Goal: Task Accomplishment & Management: Use online tool/utility

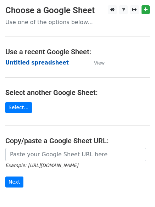
click at [41, 65] on strong "Untitled spreadsheet" at bounding box center [36, 62] width 63 height 6
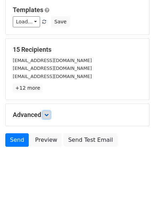
click at [48, 114] on icon at bounding box center [46, 115] width 4 height 4
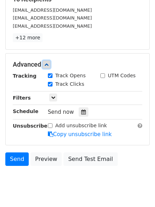
scroll to position [132, 0]
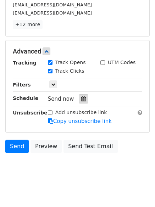
click at [79, 102] on div at bounding box center [84, 98] width 10 height 9
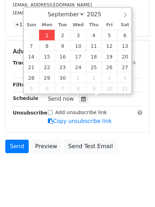
type input "2025-09-01 14:58"
type input "02"
type input "58"
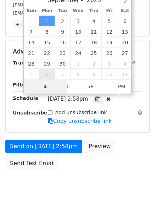
scroll to position [126, 0]
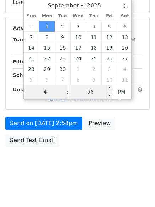
type input "4"
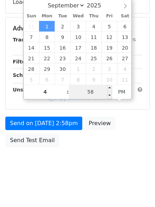
type input "2025-09-01 16:58"
type input "04"
click at [97, 94] on input "58" at bounding box center [90, 92] width 43 height 14
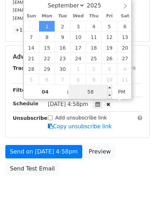
type input "0"
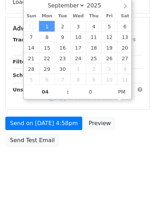
type input "2025-09-01 16:00"
click at [100, 174] on body "New Campaign Daily emails left: 50 Google Sheet: Untitled spreadsheet Variables…" at bounding box center [77, 29] width 155 height 300
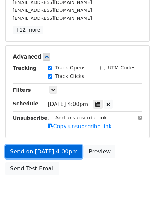
click at [58, 146] on link "Send on Sep 1 at 4:00pm" at bounding box center [43, 151] width 77 height 13
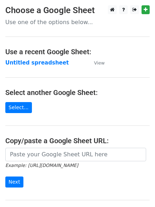
click at [44, 64] on strong "Untitled spreadsheet" at bounding box center [36, 62] width 63 height 6
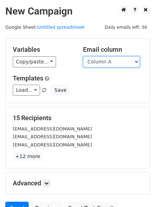
click at [107, 64] on select "Column A Column B Column C Column D Column E" at bounding box center [111, 61] width 57 height 11
select select "Column B"
click at [83, 56] on select "Column A Column B Column C Column D Column E" at bounding box center [111, 61] width 57 height 11
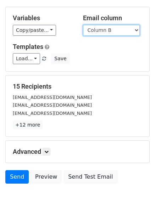
scroll to position [68, 0]
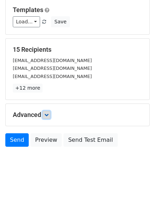
click at [49, 117] on link at bounding box center [46, 115] width 8 height 8
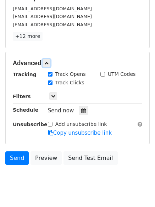
scroll to position [138, 0]
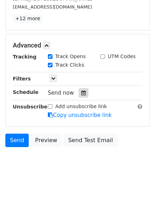
click at [84, 95] on div at bounding box center [84, 92] width 10 height 9
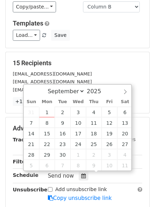
scroll to position [67, 0]
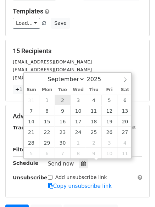
type input "2025-09-02 12:00"
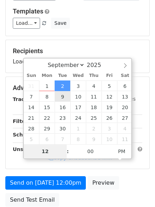
type input "5"
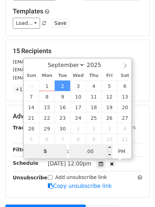
scroll to position [155, 0]
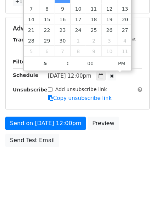
type input "2025-09-02 17:00"
click at [65, 130] on div "Send on Sep 2 at 12:00pm Preview Send Test Email" at bounding box center [77, 133] width 155 height 34
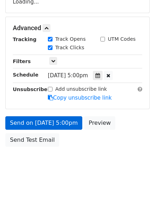
scroll to position [126, 0]
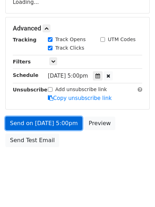
click at [63, 122] on link "Send on Sep 2 at 5:00pm" at bounding box center [43, 122] width 77 height 13
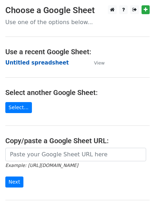
click at [44, 62] on strong "Untitled spreadsheet" at bounding box center [36, 62] width 63 height 6
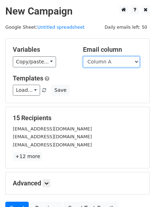
click at [119, 59] on select "Column A Column B Column C Column D Column E" at bounding box center [111, 61] width 57 height 11
click at [116, 62] on select "Column A Column B Column C Column D Column E" at bounding box center [111, 61] width 57 height 11
select select "Column C"
click at [83, 56] on select "Column A Column B Column C Column D Column E" at bounding box center [111, 61] width 57 height 11
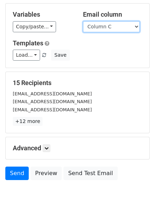
scroll to position [35, 0]
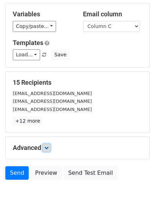
click at [47, 149] on icon at bounding box center [46, 148] width 4 height 4
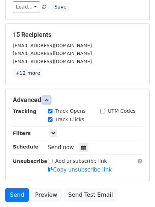
scroll to position [129, 0]
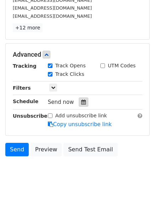
click at [81, 102] on icon at bounding box center [83, 102] width 5 height 5
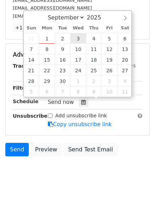
type input "2025-09-03 12:00"
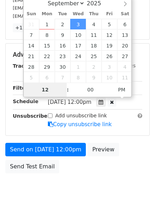
type input "6"
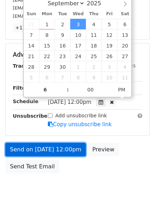
type input "2025-09-03 18:00"
click at [72, 152] on link "Send on Sep 3 at 12:00pm" at bounding box center [45, 149] width 80 height 13
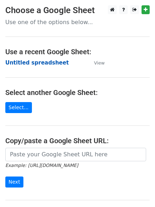
click at [56, 64] on strong "Untitled spreadsheet" at bounding box center [36, 62] width 63 height 6
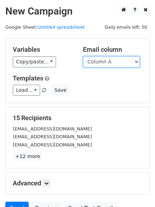
click at [121, 61] on select "Column A Column B Column C Column D Column E" at bounding box center [111, 61] width 57 height 11
select select "Column D"
click at [83, 56] on select "Column A Column B Column C Column D Column E" at bounding box center [111, 61] width 57 height 11
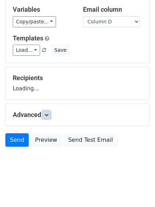
click at [47, 116] on icon at bounding box center [46, 115] width 4 height 4
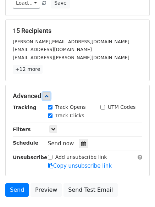
scroll to position [133, 0]
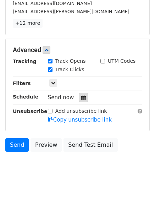
click at [81, 98] on icon at bounding box center [83, 97] width 5 height 5
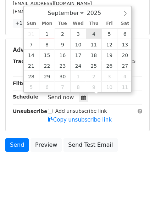
type input "2025-09-04 12:00"
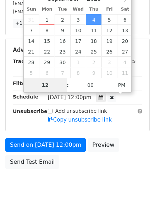
type input "7"
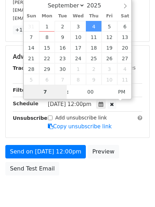
scroll to position [133, 0]
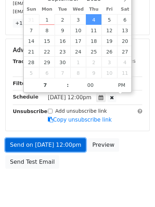
type input "2025-09-04 19:00"
click at [69, 148] on link "Send on Sep 4 at 12:00pm" at bounding box center [45, 144] width 80 height 13
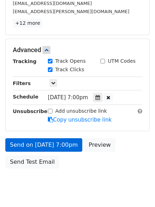
scroll to position [126, 0]
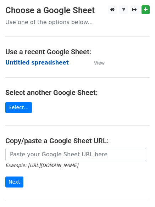
click at [52, 61] on strong "Untitled spreadsheet" at bounding box center [36, 62] width 63 height 6
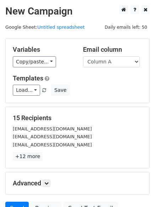
click at [115, 63] on select "Column A Column B Column C Column D Column E" at bounding box center [111, 61] width 57 height 11
select select "Column E"
click at [83, 56] on select "Column A Column B Column C Column D Column E" at bounding box center [111, 61] width 57 height 11
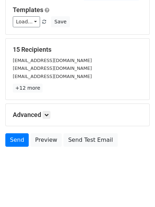
scroll to position [40, 0]
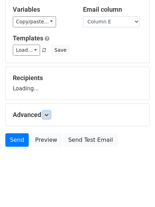
click at [46, 116] on icon at bounding box center [46, 115] width 4 height 4
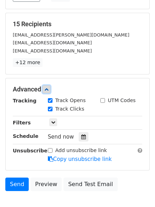
scroll to position [95, 0]
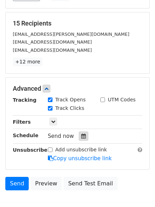
click at [81, 138] on icon at bounding box center [83, 135] width 5 height 5
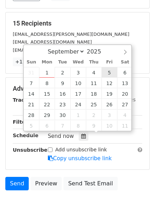
type input "[DATE] 12:00"
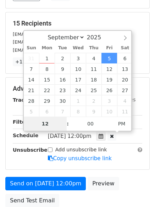
type input "8"
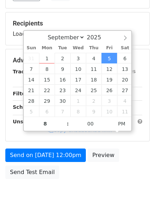
type input "[DATE] 20:00"
click at [86, 176] on form "Variables Copy/paste... {{Column A}} {{Column B}} {{Column C}} {{Column D}} {{C…" at bounding box center [77, 63] width 144 height 239
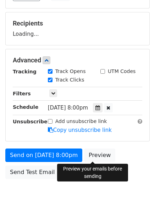
scroll to position [126, 0]
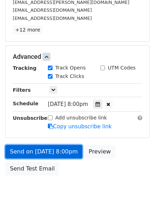
click at [64, 156] on link "Send on [DATE] 8:00pm" at bounding box center [43, 151] width 77 height 13
